Goal: Navigation & Orientation: Find specific page/section

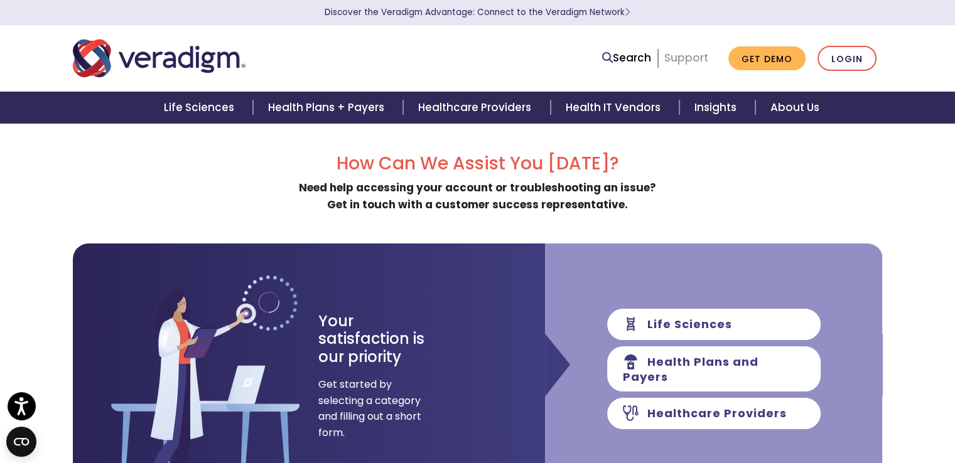
click at [693, 58] on link "Support" at bounding box center [686, 57] width 44 height 15
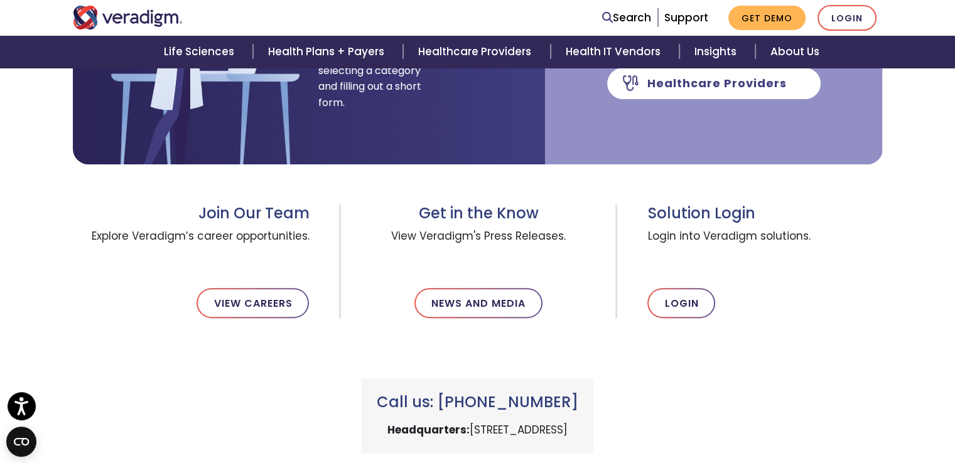
scroll to position [297, 0]
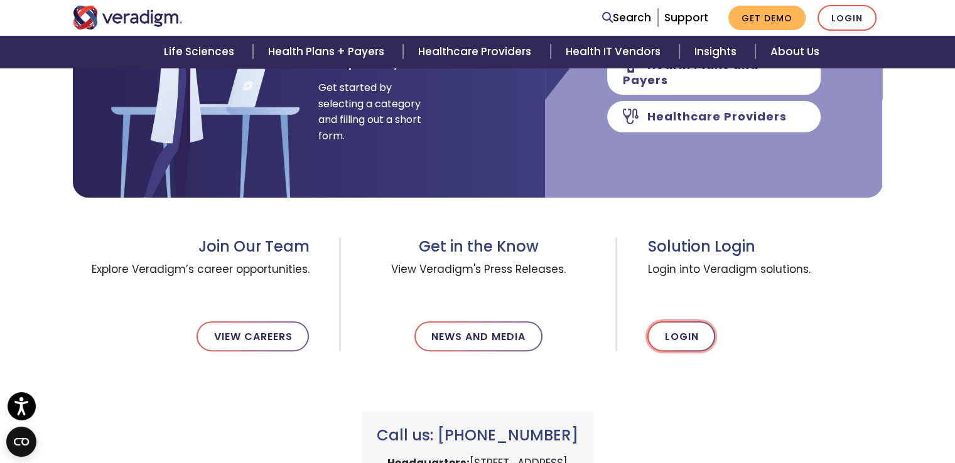
click at [683, 335] on link "Login" at bounding box center [681, 336] width 68 height 30
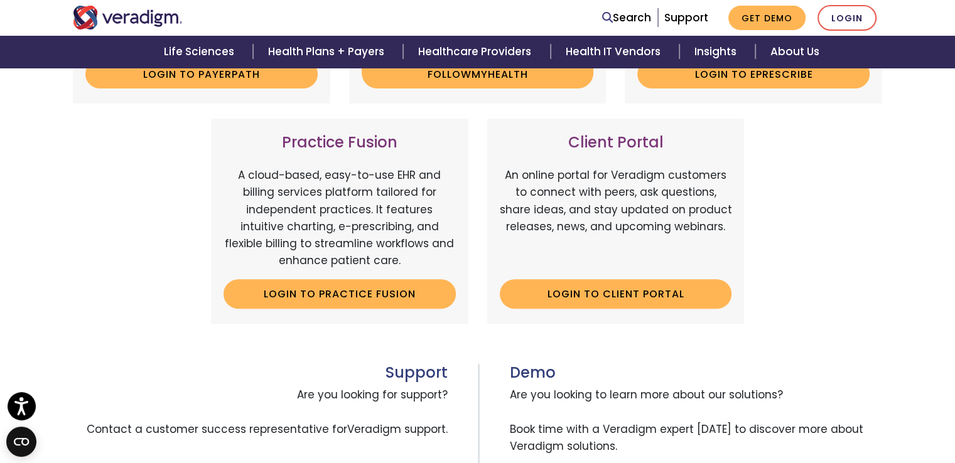
scroll to position [395, 0]
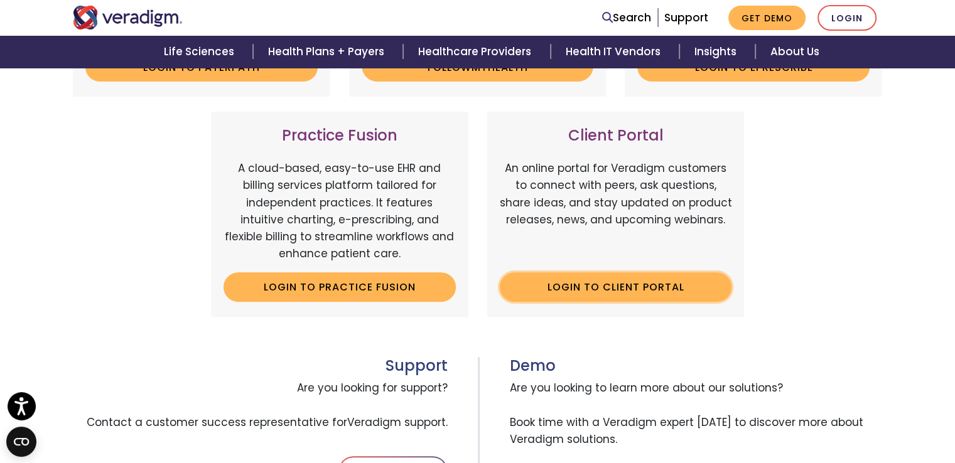
click at [562, 285] on link "Login to Client Portal" at bounding box center [616, 286] width 232 height 29
